Goal: Transaction & Acquisition: Purchase product/service

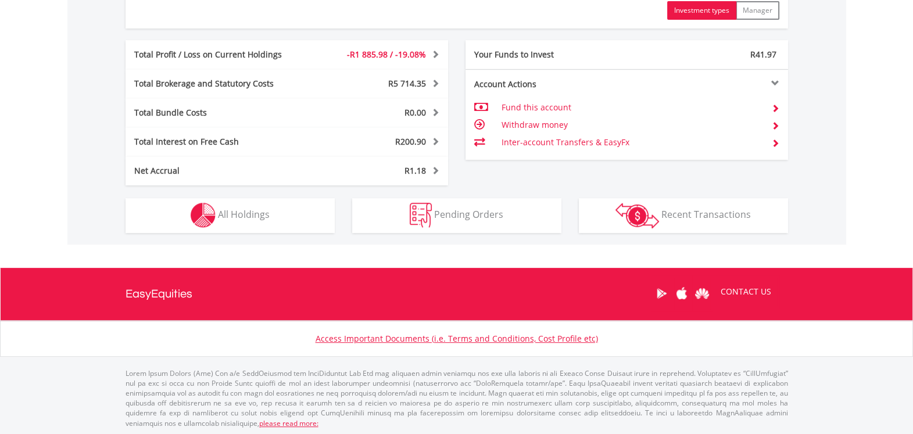
scroll to position [594, 0]
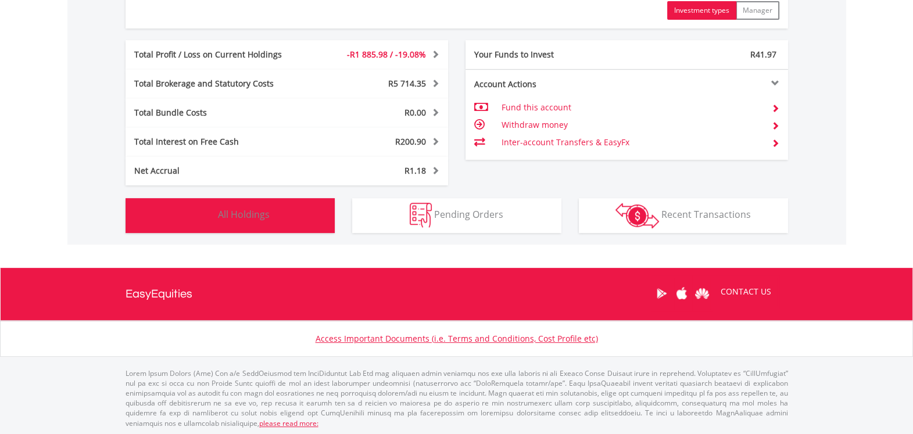
click at [313, 216] on button "Holdings All Holdings" at bounding box center [230, 215] width 209 height 35
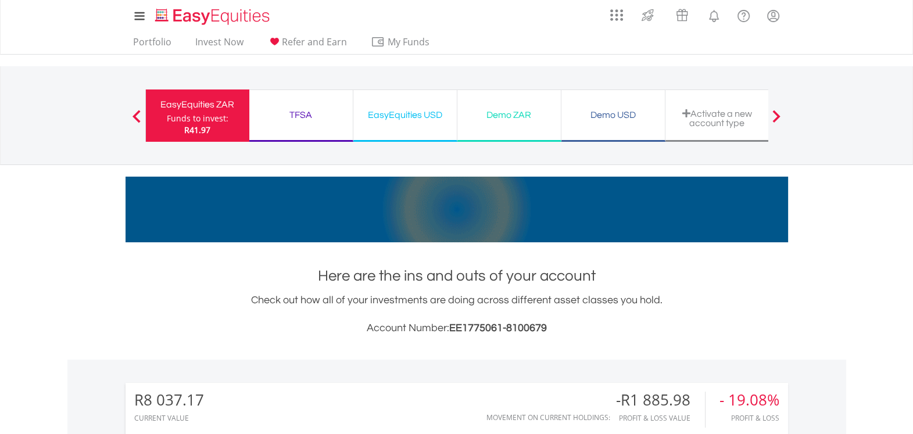
scroll to position [0, 0]
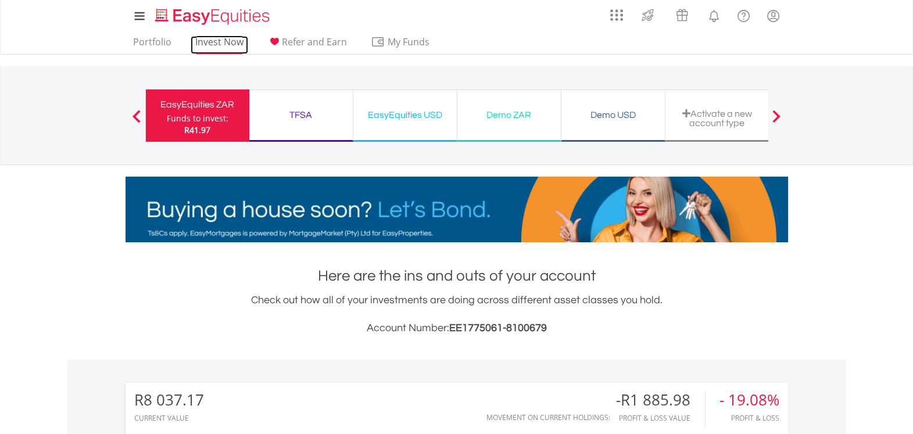
click at [217, 41] on link "Invest Now" at bounding box center [220, 45] width 58 height 18
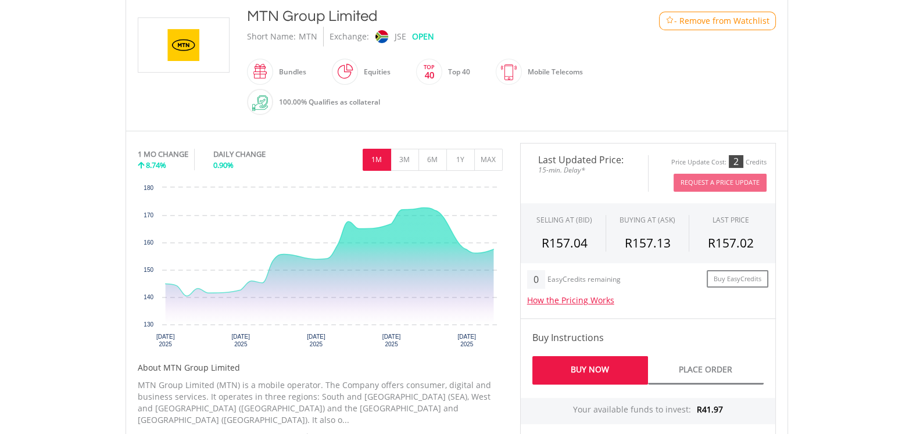
scroll to position [260, 0]
click at [412, 156] on button "3M" at bounding box center [405, 160] width 28 height 22
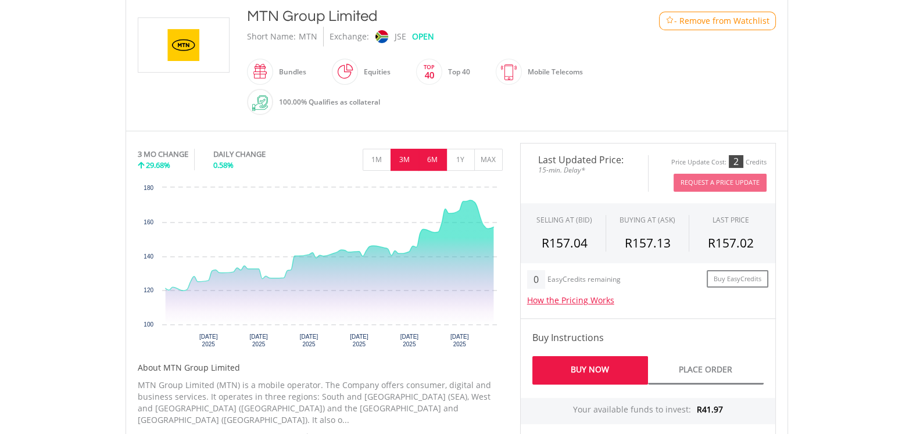
click at [433, 157] on button "6M" at bounding box center [433, 160] width 28 height 22
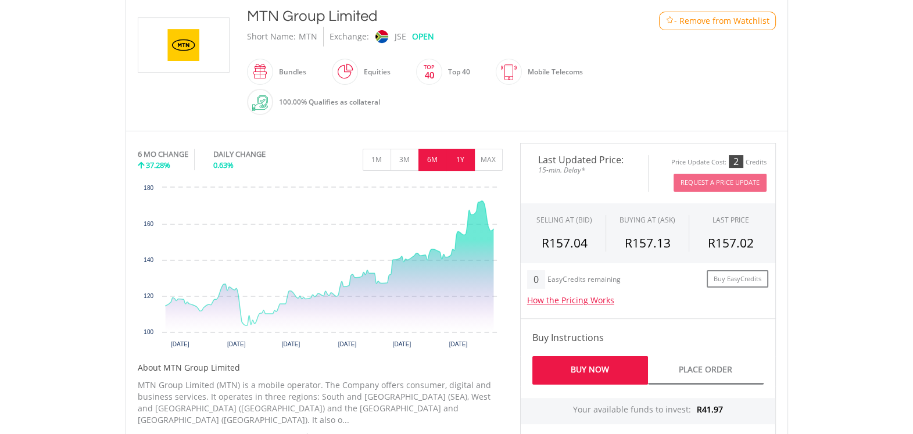
click at [460, 156] on button "1Y" at bounding box center [460, 160] width 28 height 22
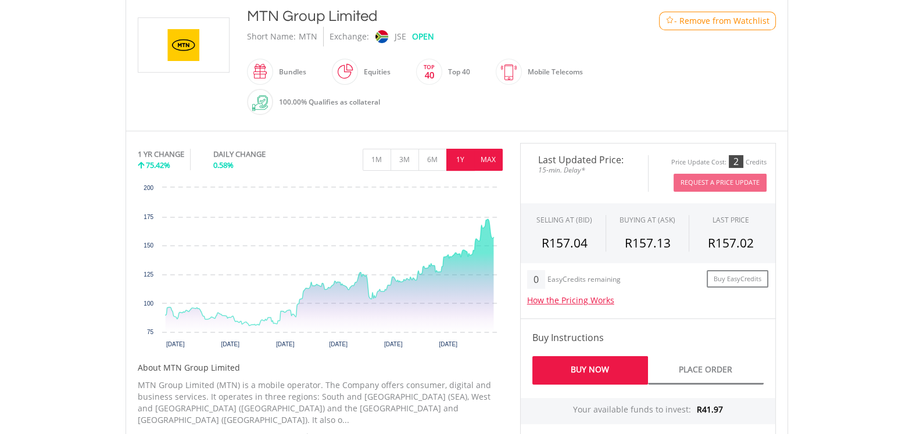
click at [487, 158] on button "MAX" at bounding box center [488, 160] width 28 height 22
